Goal: Task Accomplishment & Management: Manage account settings

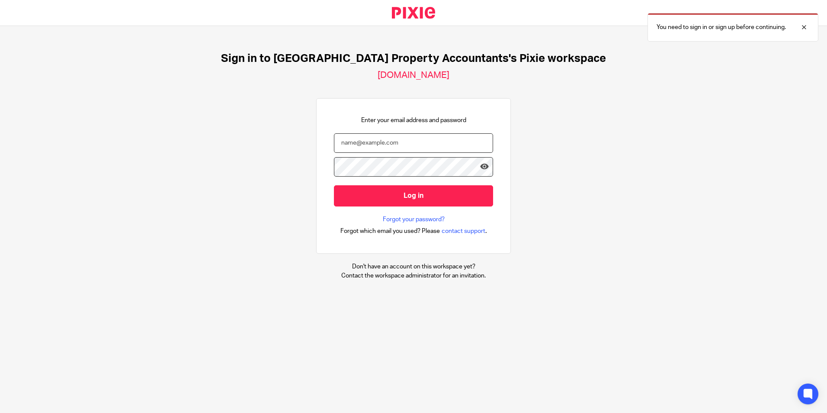
click at [380, 148] on input "email" at bounding box center [413, 142] width 159 height 19
type input "sanjay@ukpa.co.uk"
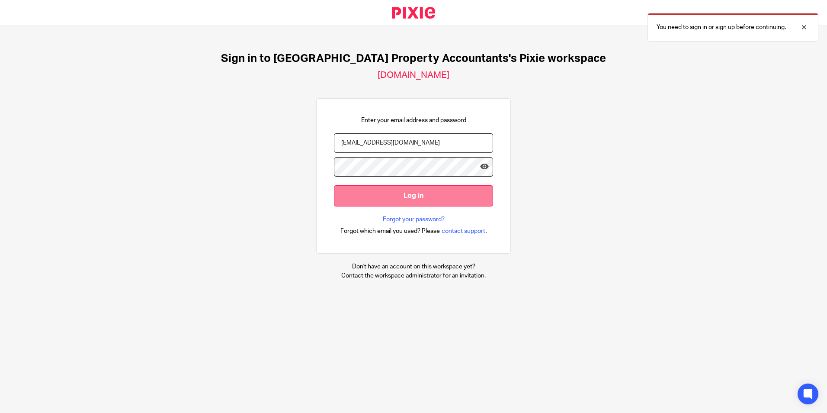
click at [386, 203] on input "Log in" at bounding box center [413, 195] width 159 height 21
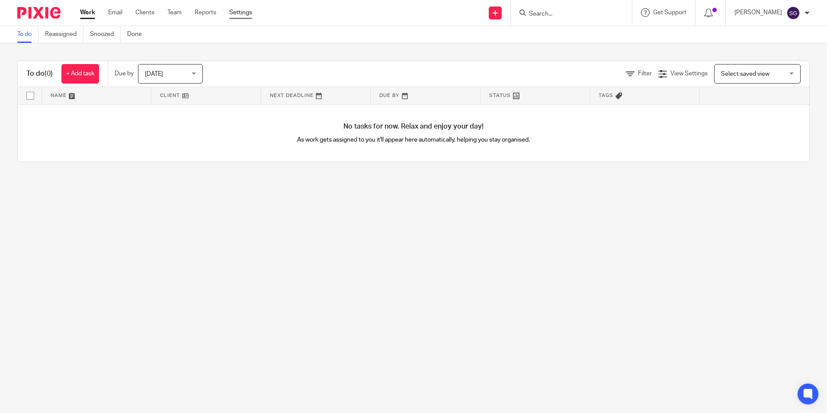
click at [241, 10] on link "Settings" at bounding box center [240, 12] width 23 height 9
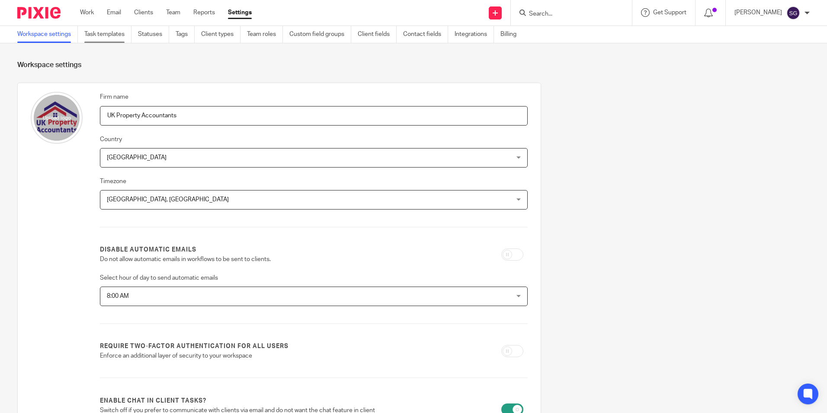
click at [113, 35] on link "Task templates" at bounding box center [107, 34] width 47 height 17
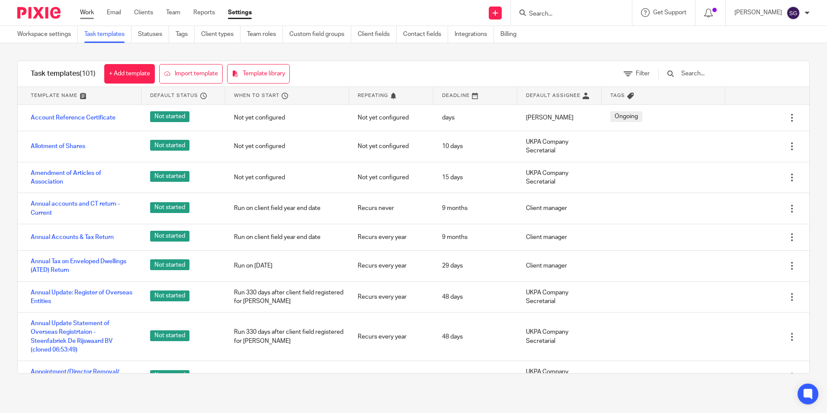
click at [86, 14] on link "Work" at bounding box center [87, 12] width 14 height 9
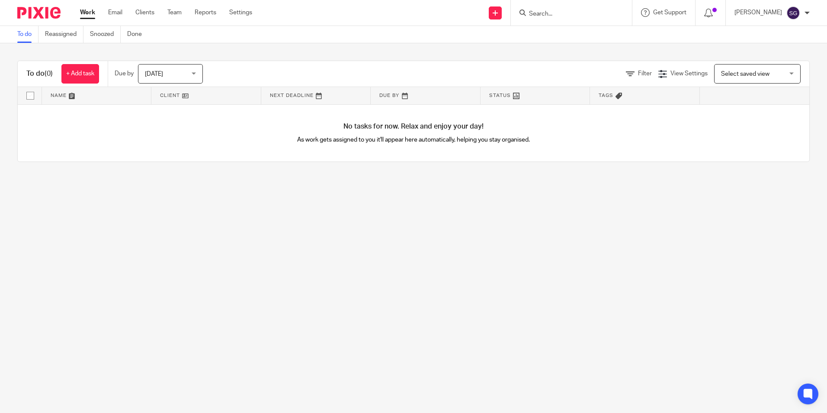
click at [157, 70] on span "[DATE]" at bounding box center [168, 73] width 46 height 18
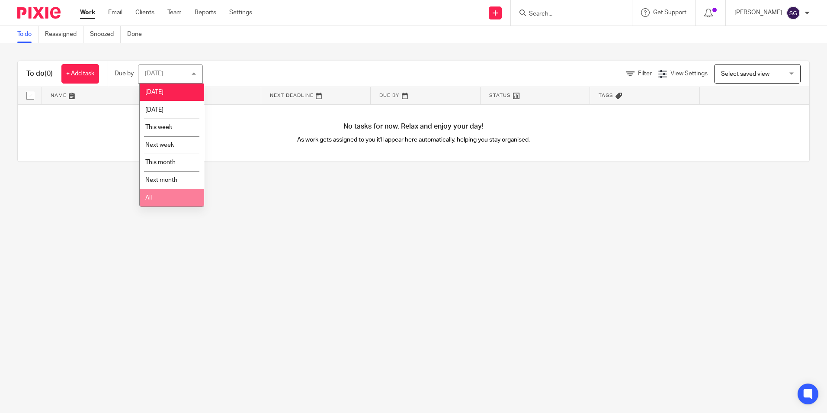
click at [159, 196] on li "All" at bounding box center [172, 198] width 64 height 18
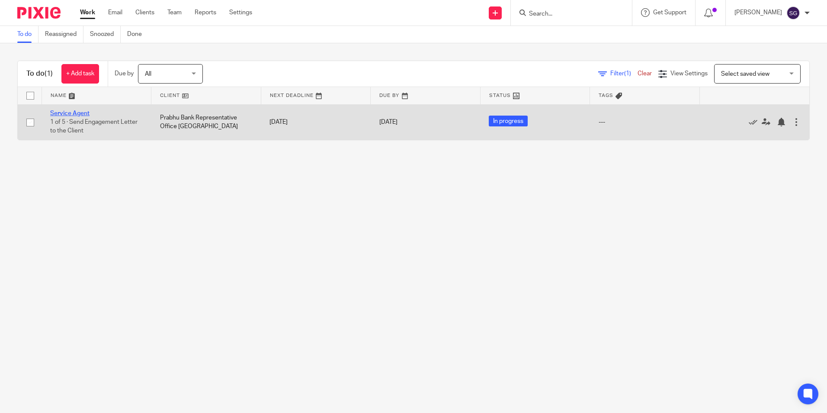
click at [66, 114] on link "Service Agent" at bounding box center [69, 113] width 39 height 6
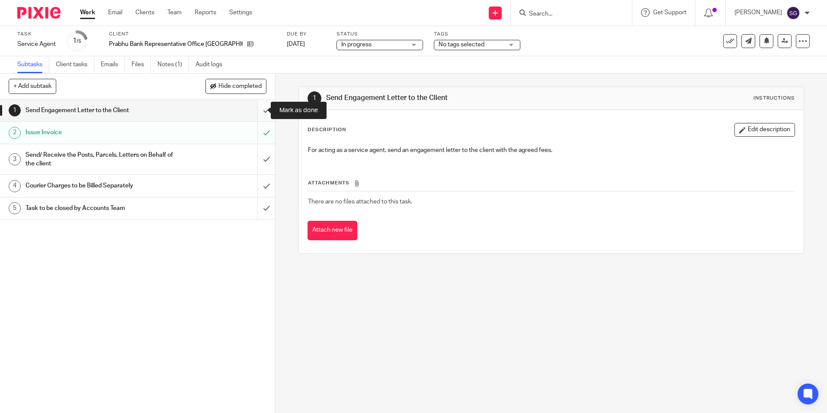
click at [256, 110] on input "submit" at bounding box center [137, 111] width 275 height 22
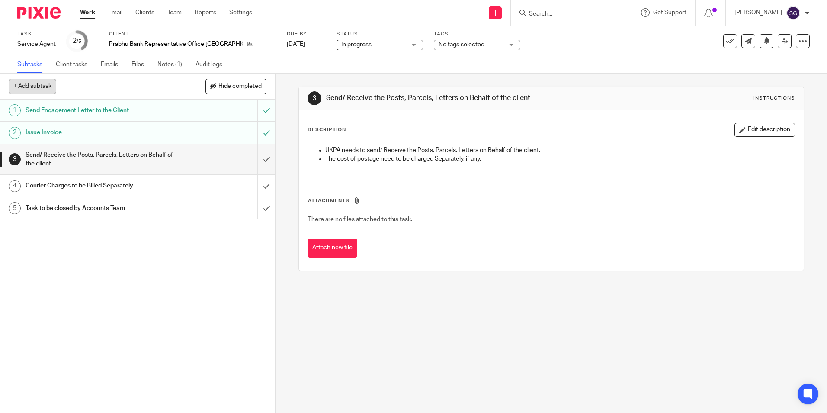
click at [26, 88] on button "+ Add subtask" at bounding box center [33, 86] width 48 height 15
click at [36, 87] on input "text" at bounding box center [107, 86] width 196 height 15
drag, startPoint x: 102, startPoint y: 94, endPoint x: 51, endPoint y: 90, distance: 51.2
click at [51, 90] on div "+ Add subtask Hide completed Tets Cancel + Add" at bounding box center [137, 87] width 275 height 26
drag, startPoint x: 51, startPoint y: 86, endPoint x: 2, endPoint y: 83, distance: 49.4
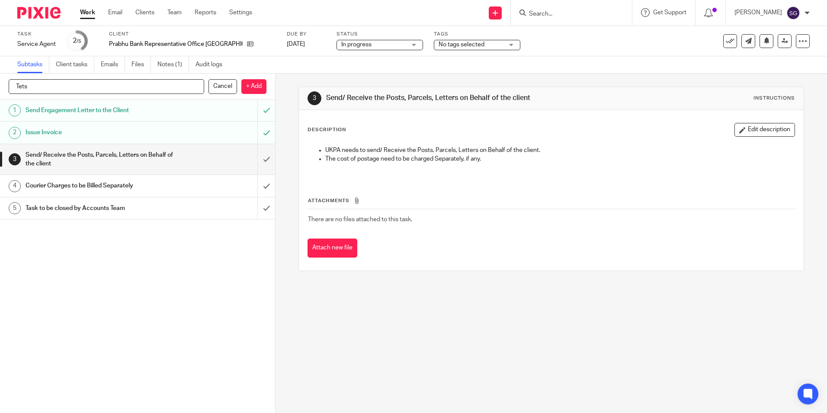
click at [2, 83] on div "+ Add subtask Hide completed Tets Cancel + Add" at bounding box center [137, 87] width 275 height 26
type input "Test"
click at [247, 87] on p "+ Add" at bounding box center [253, 86] width 25 height 15
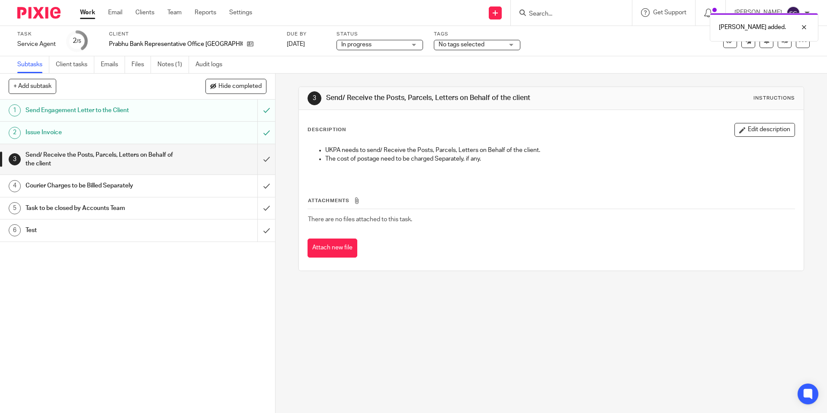
click at [53, 233] on h1 "Test" at bounding box center [100, 230] width 149 height 13
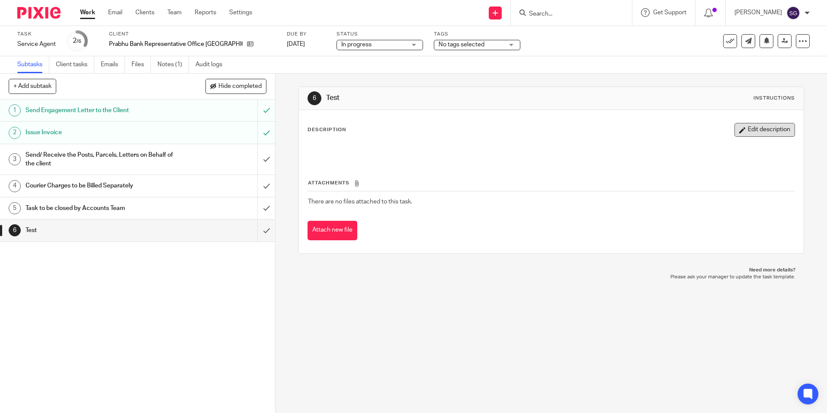
click at [761, 130] on button "Edit description" at bounding box center [765, 130] width 61 height 14
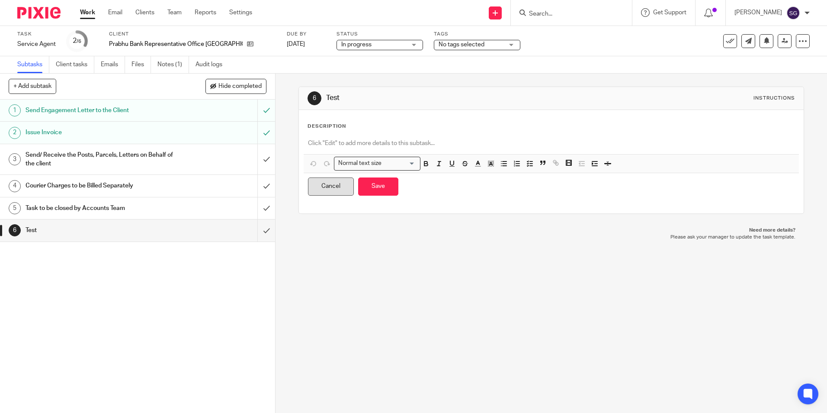
click at [314, 191] on button "Cancel" at bounding box center [331, 186] width 46 height 19
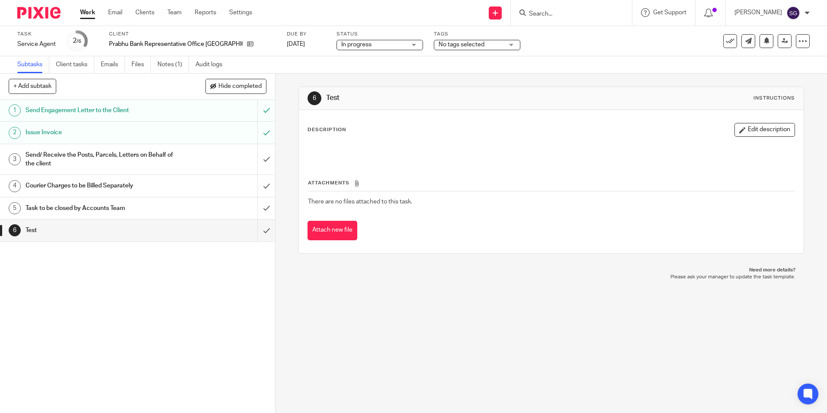
drag, startPoint x: 108, startPoint y: 229, endPoint x: 66, endPoint y: 229, distance: 42.4
click at [66, 229] on h1 "Test" at bounding box center [100, 230] width 149 height 13
click at [759, 96] on div "Instructions" at bounding box center [775, 98] width 42 height 7
click at [383, 105] on div "6 Test Instructions" at bounding box center [551, 98] width 487 height 14
click at [1, 236] on link "6 Test" at bounding box center [128, 230] width 257 height 22
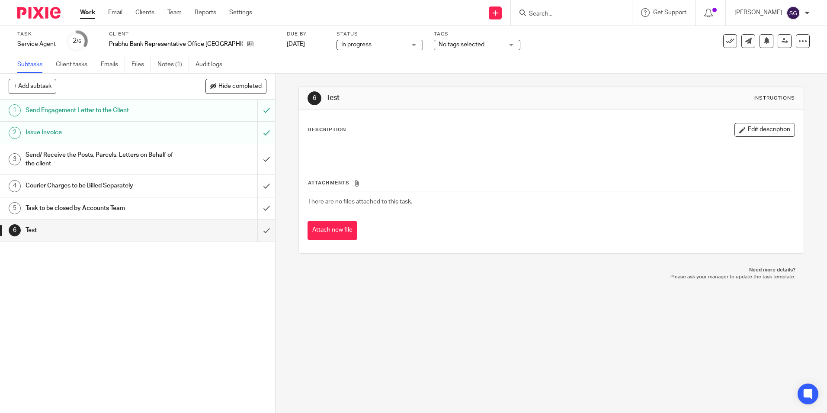
drag, startPoint x: 0, startPoint y: 0, endPoint x: 39, endPoint y: 274, distance: 276.3
click at [35, 275] on div "1 Send Engagement Letter to the Client 2 Issue Invoice 3 Send/ Receive the Post…" at bounding box center [137, 256] width 275 height 313
click at [799, 42] on icon at bounding box center [803, 41] width 9 height 9
click at [784, 76] on link "Advanced task editor" at bounding box center [769, 76] width 57 height 6
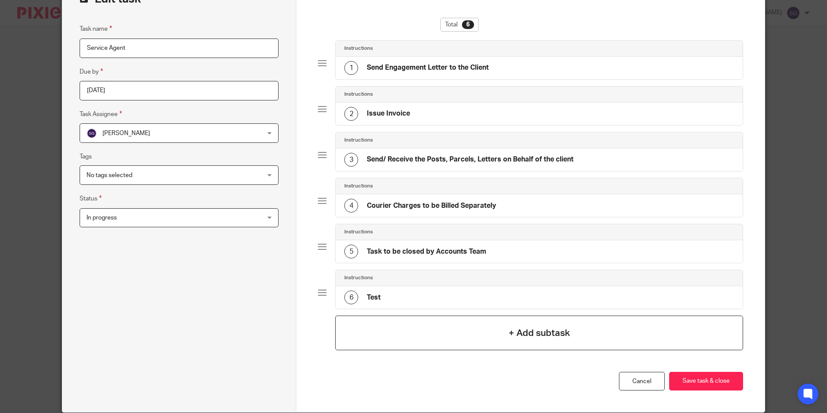
scroll to position [87, 0]
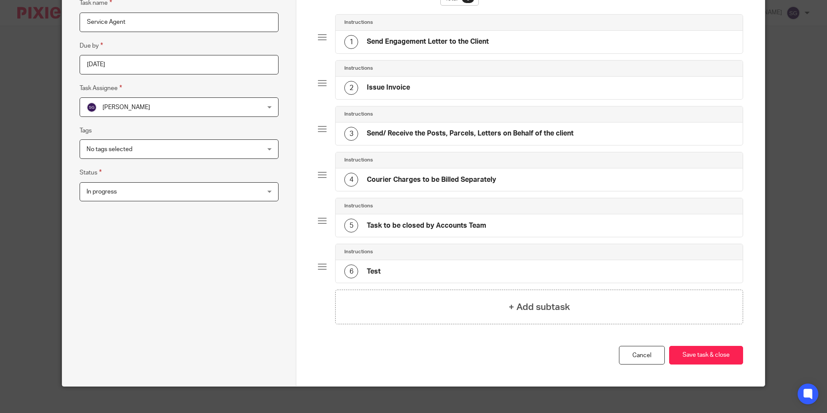
click at [550, 260] on div "6 Test" at bounding box center [539, 271] width 407 height 23
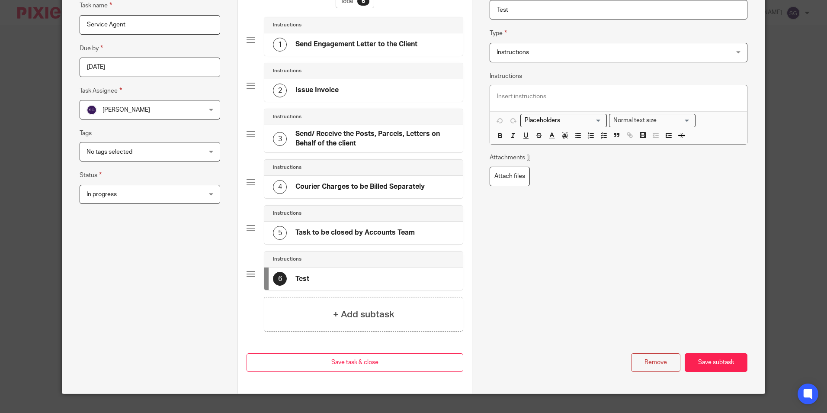
scroll to position [0, 0]
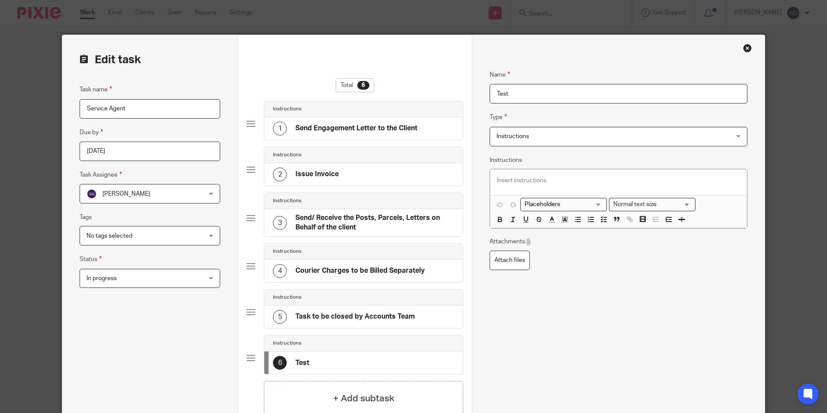
click at [743, 47] on div "Close this dialog window" at bounding box center [747, 48] width 9 height 9
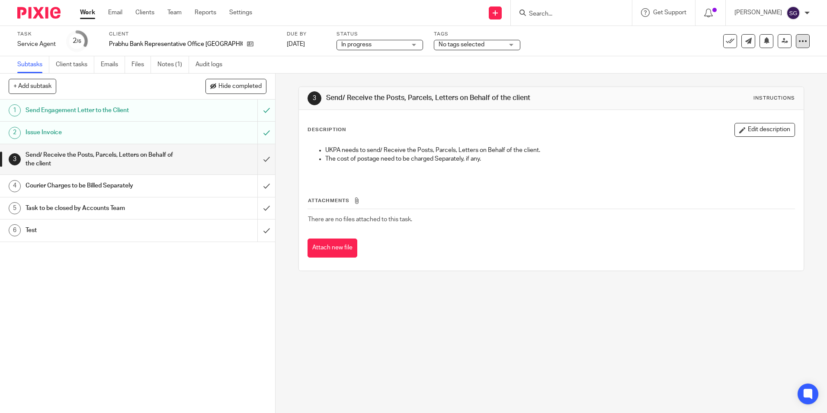
click at [799, 45] on icon at bounding box center [803, 41] width 9 height 9
click at [763, 76] on link "Advanced task editor" at bounding box center [769, 76] width 57 height 6
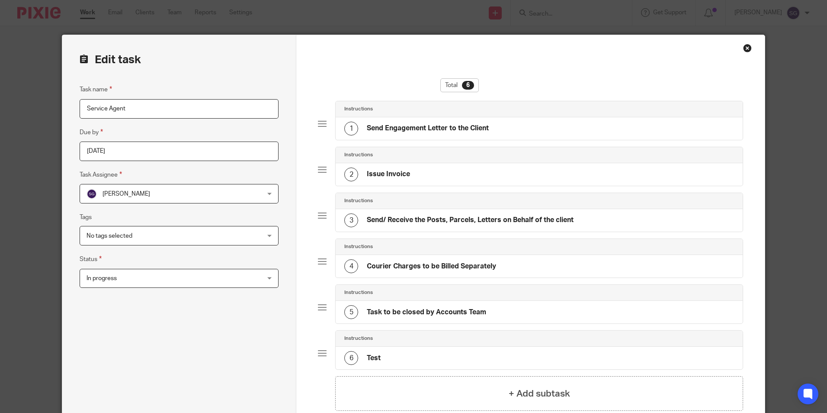
scroll to position [43, 0]
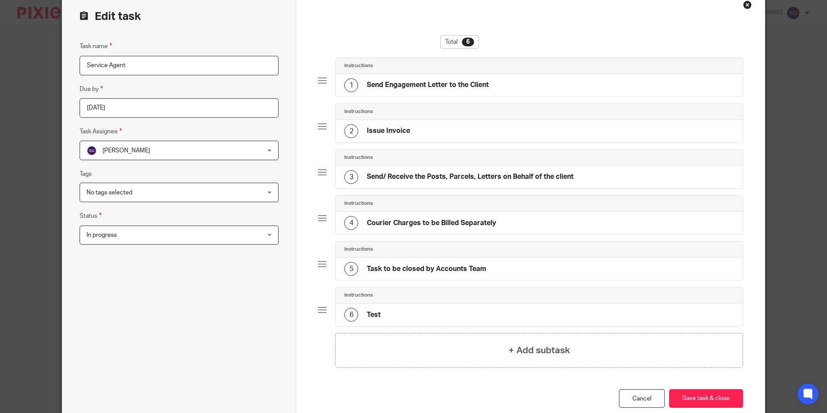
click at [423, 305] on div "6 Test" at bounding box center [539, 314] width 407 height 23
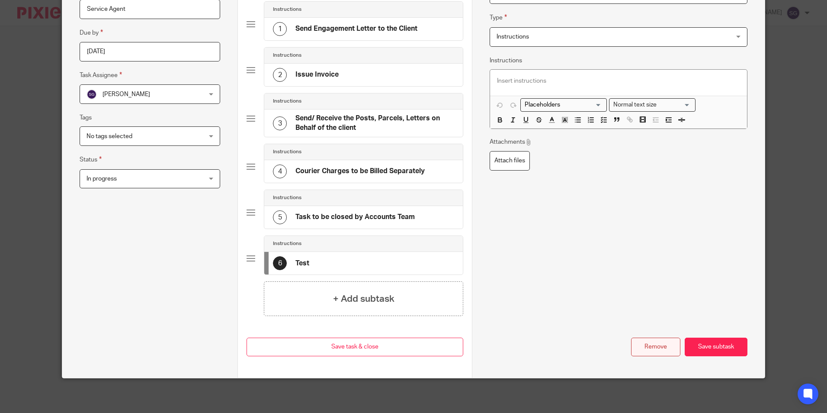
click at [647, 345] on button "Remove" at bounding box center [655, 347] width 49 height 19
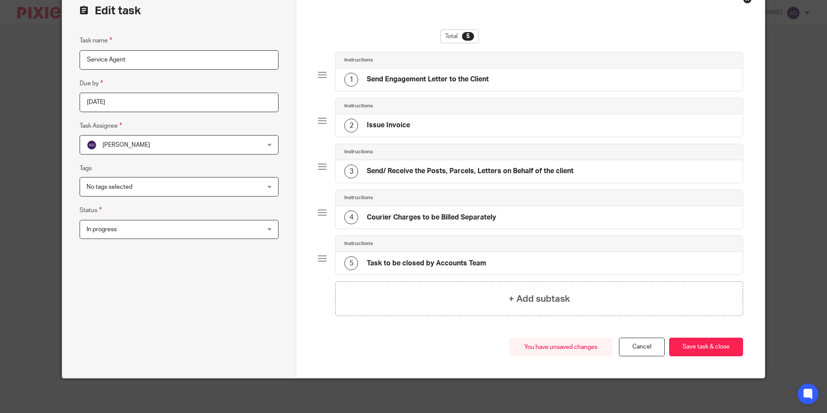
scroll to position [49, 0]
click at [706, 349] on button "Save task & close" at bounding box center [706, 347] width 74 height 19
